Goal: Information Seeking & Learning: Learn about a topic

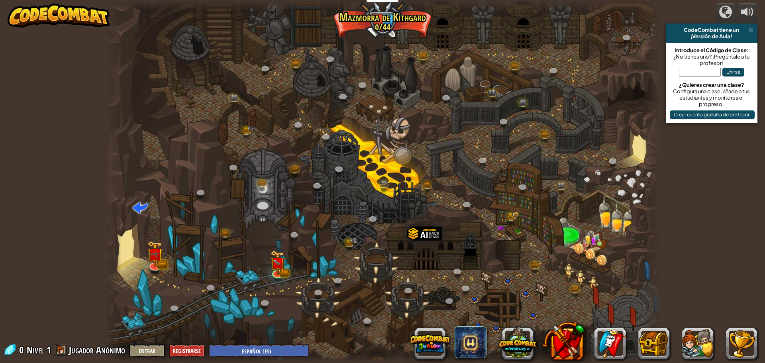
select select "es-ES"
